Goal: Find specific page/section: Find specific page/section

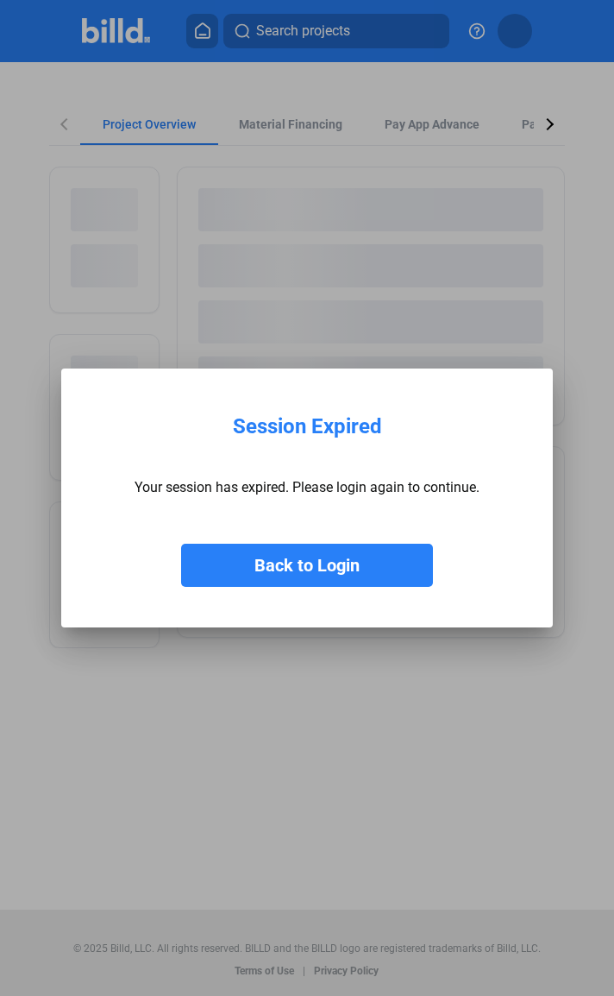
click at [316, 563] on button "Back to Login" at bounding box center [307, 565] width 252 height 43
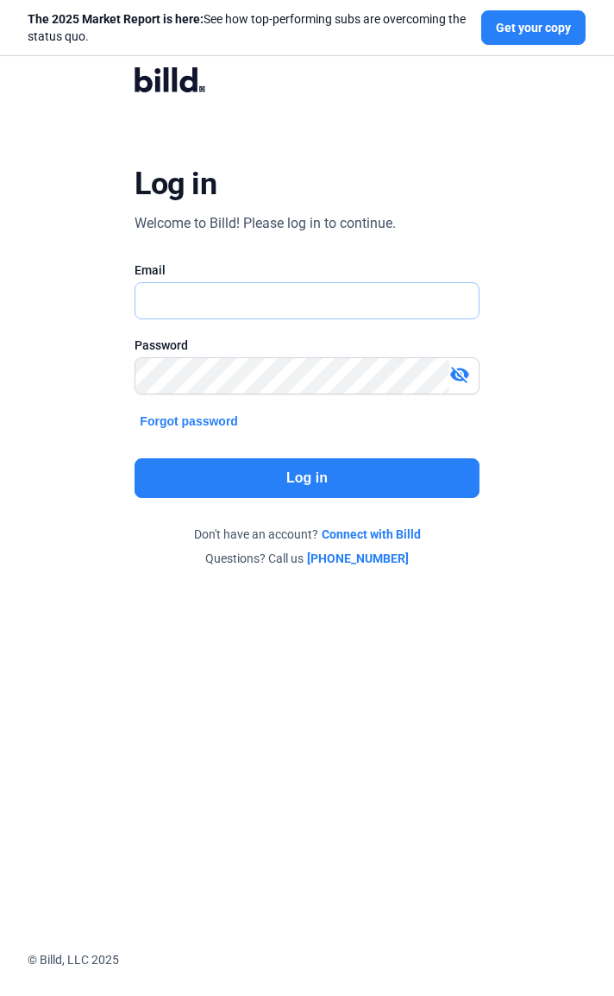
type input "[PERSON_NAME][EMAIL_ADDRESS][DOMAIN_NAME]"
click at [287, 468] on button "Log in" at bounding box center [307, 478] width 344 height 40
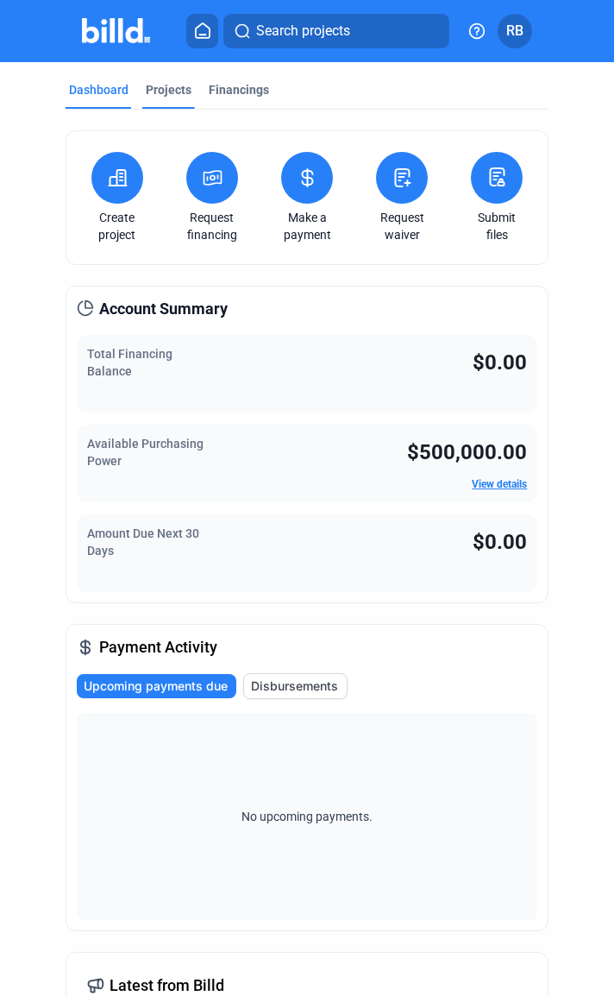
click at [171, 95] on div "Projects" at bounding box center [169, 89] width 46 height 17
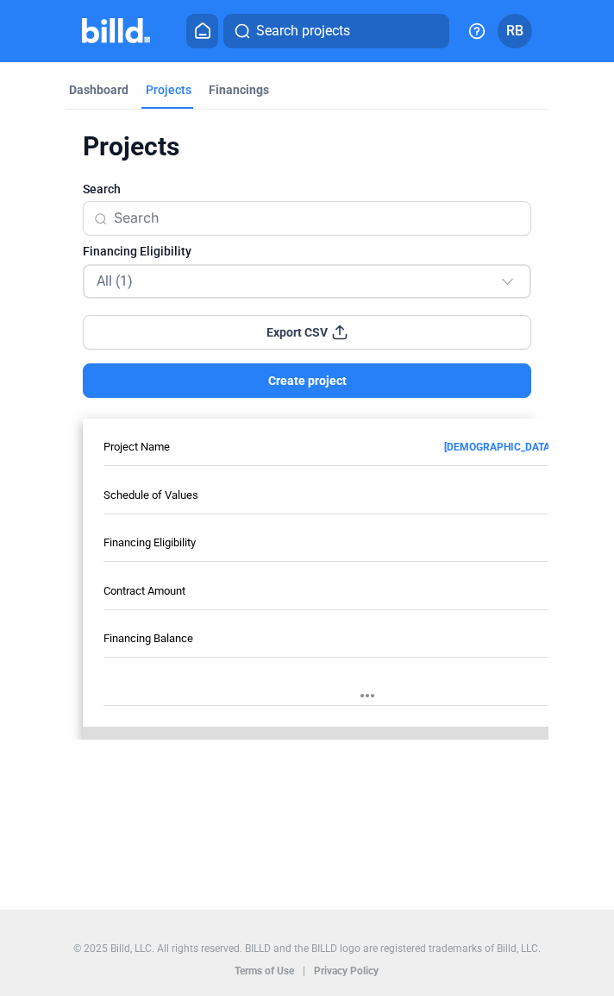
click at [150, 275] on div "All (1)" at bounding box center [299, 280] width 405 height 22
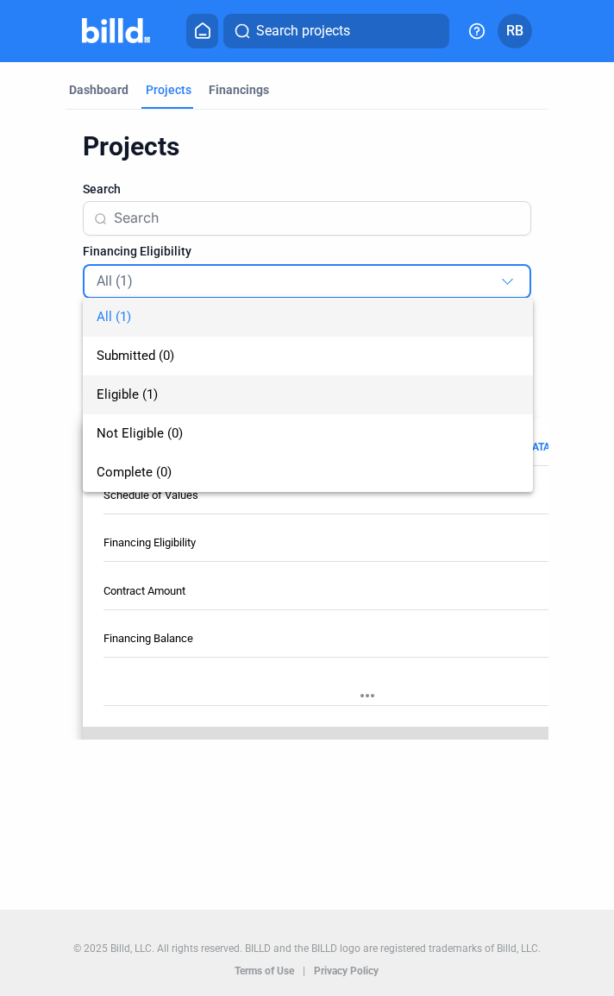
click at [171, 396] on span "Eligible (1)" at bounding box center [309, 394] width 424 height 39
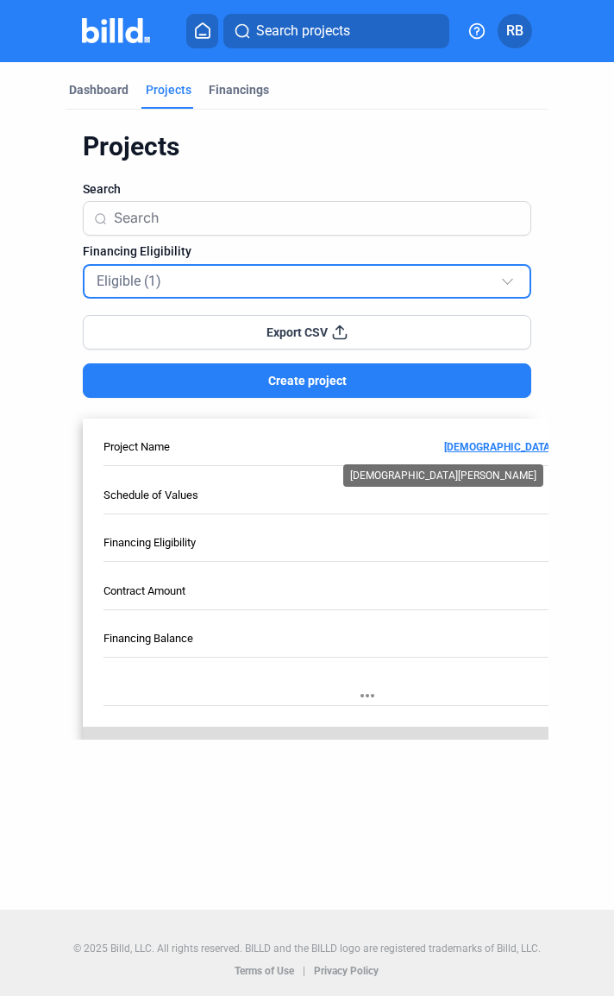
click at [535, 450] on link "[DEMOGRAPHIC_DATA][PERSON_NAME]" at bounding box center [407, 445] width 449 height 12
